Goal: Task Accomplishment & Management: Manage account settings

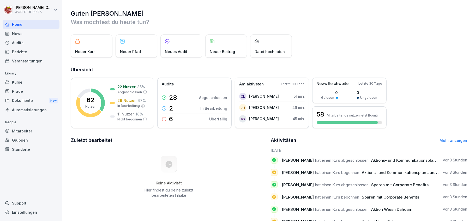
click at [20, 52] on div "Berichte" at bounding box center [31, 51] width 57 height 9
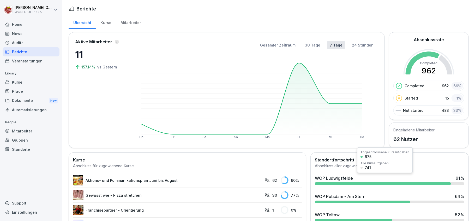
click at [333, 180] on div "WOP Ludwigsfelde" at bounding box center [334, 178] width 38 height 6
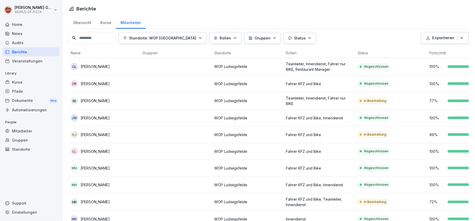
click at [309, 38] on icon "button" at bounding box center [310, 37] width 2 height 1
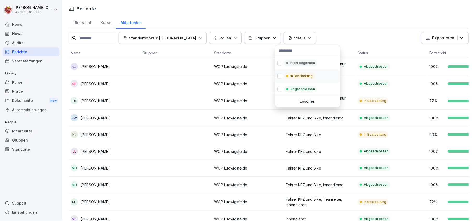
click at [294, 77] on p "In Bearbeitung" at bounding box center [302, 76] width 22 height 5
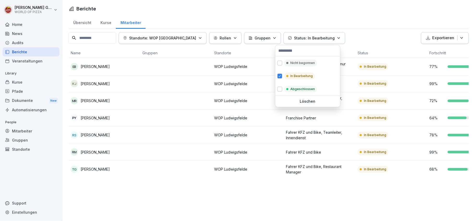
click at [205, 11] on html "[PERSON_NAME] WORLD OF PIZZA Home News Audits Berichte Veranstaltungen Library …" at bounding box center [237, 110] width 475 height 221
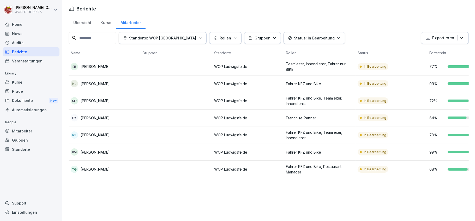
click at [337, 39] on icon "button" at bounding box center [339, 38] width 4 height 4
click at [20, 51] on div "Berichte" at bounding box center [31, 51] width 57 height 9
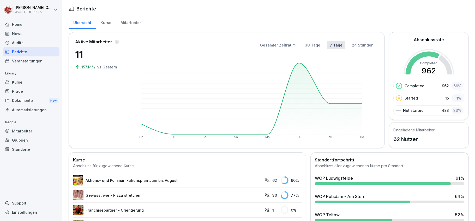
click at [105, 23] on div "Kurse" at bounding box center [106, 21] width 20 height 13
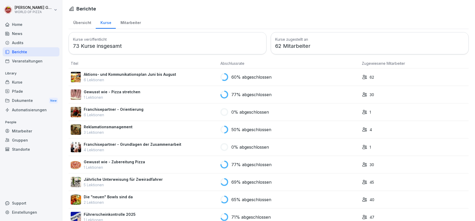
click at [131, 22] on div "Mitarbeiter" at bounding box center [131, 21] width 30 height 13
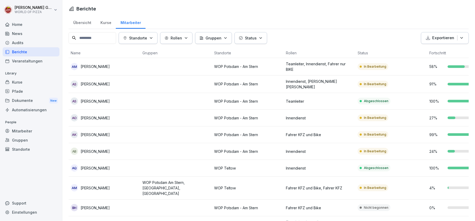
click at [80, 22] on div "Übersicht" at bounding box center [82, 21] width 27 height 13
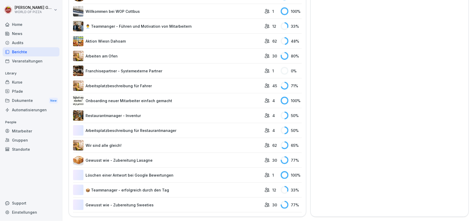
scroll to position [699, 0]
click at [34, 10] on html "[PERSON_NAME] WORLD OF PIZZA Home News Audits Berichte Veranstaltungen Library …" at bounding box center [237, 110] width 475 height 221
click at [29, 33] on div "Abmelden" at bounding box center [34, 33] width 52 height 10
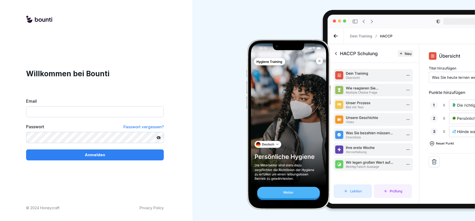
type input "**********"
